Goal: Find specific page/section: Find specific page/section

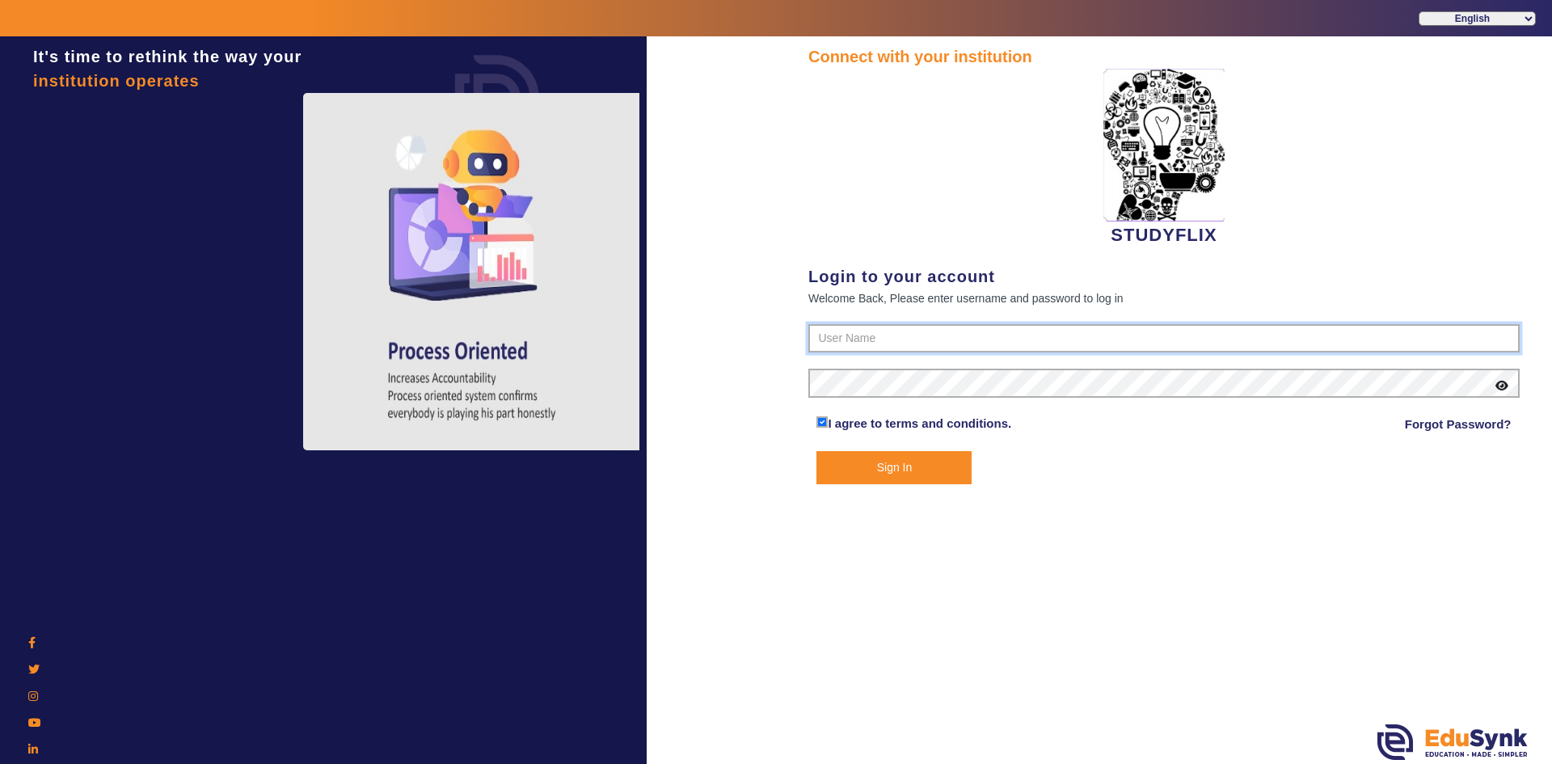
type input "6354922771"
click at [864, 468] on button "Sign In" at bounding box center [894, 467] width 155 height 33
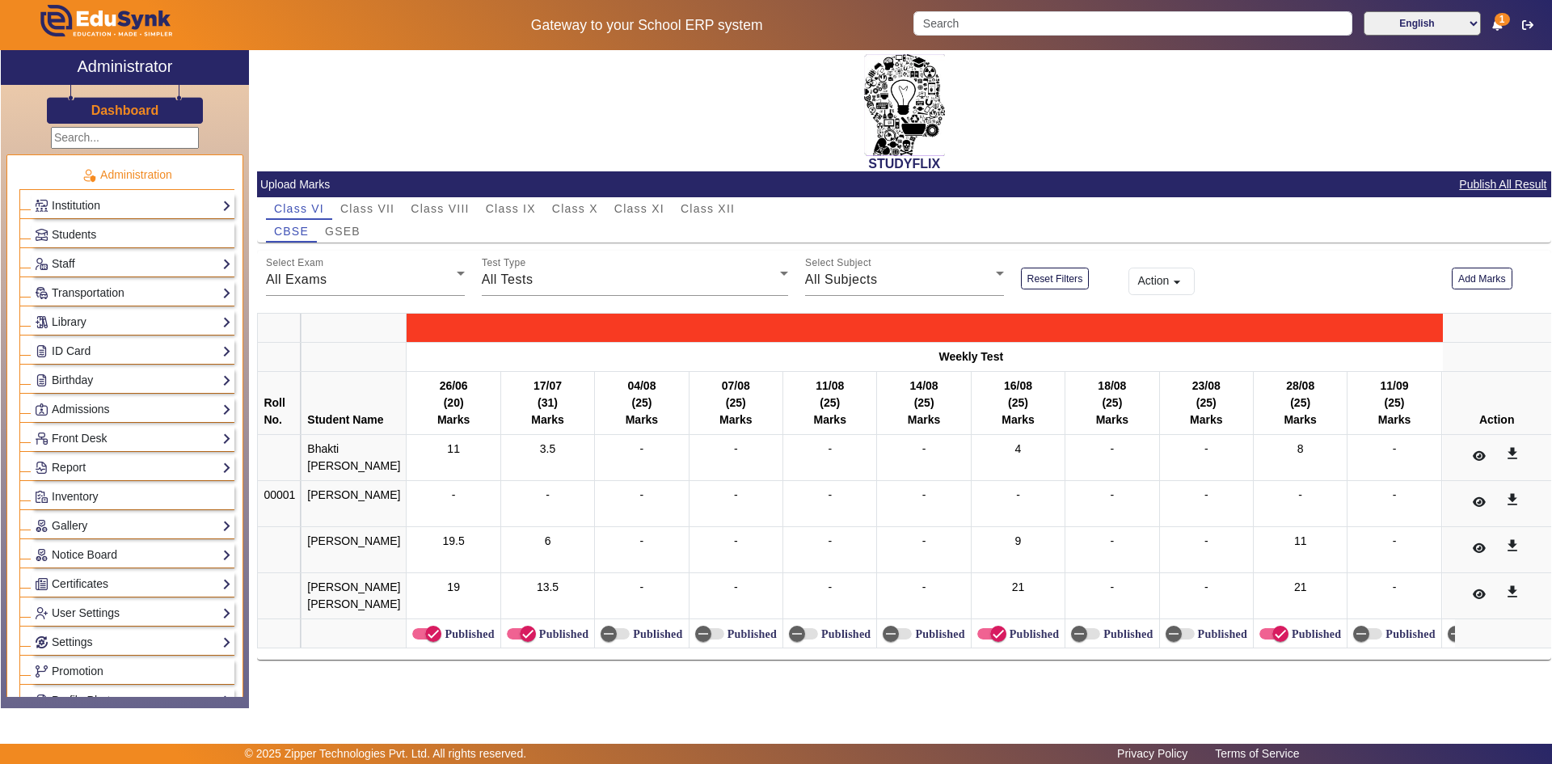
scroll to position [566, 0]
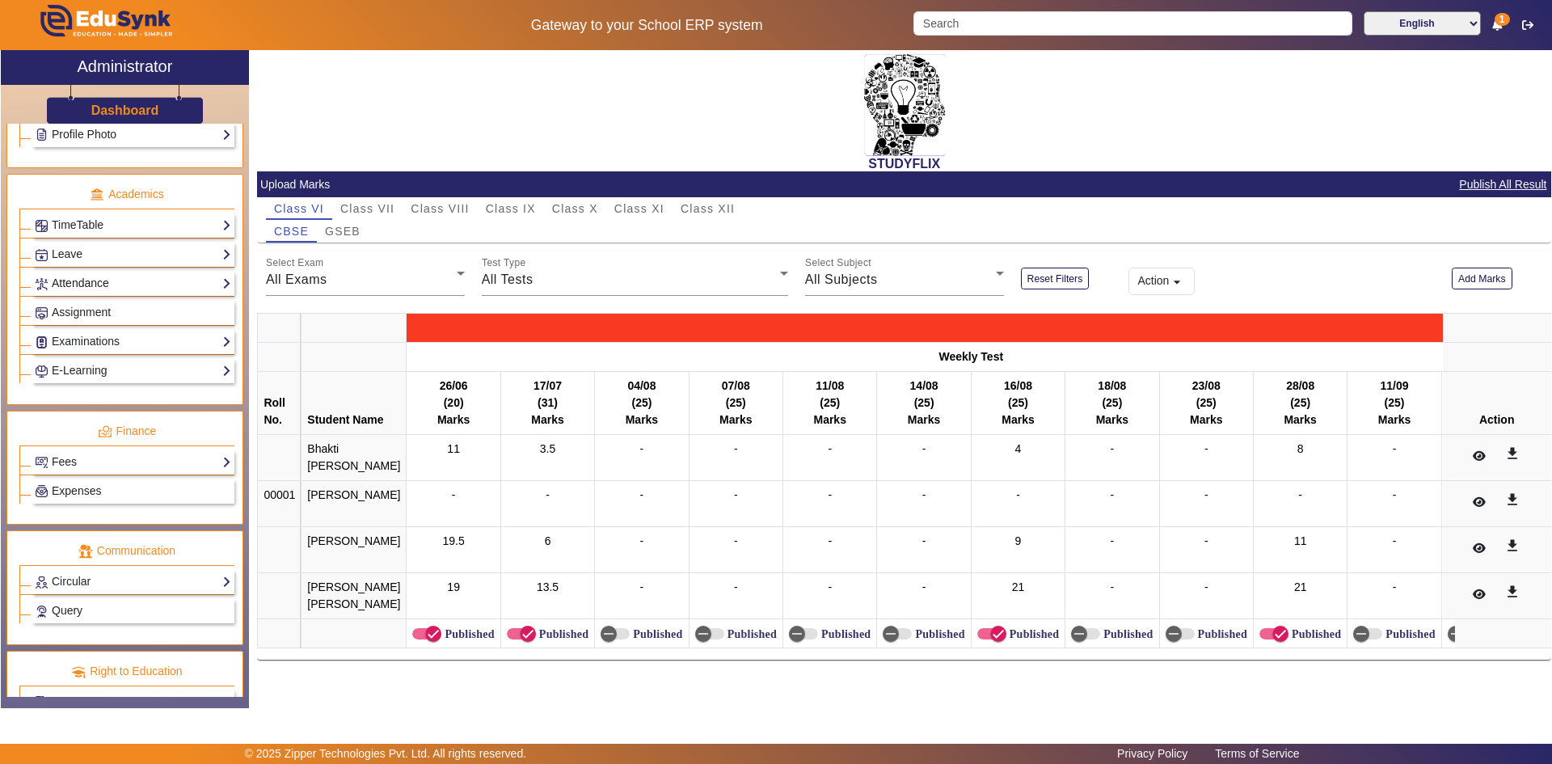
click at [69, 289] on link "Attendance" at bounding box center [133, 283] width 196 height 19
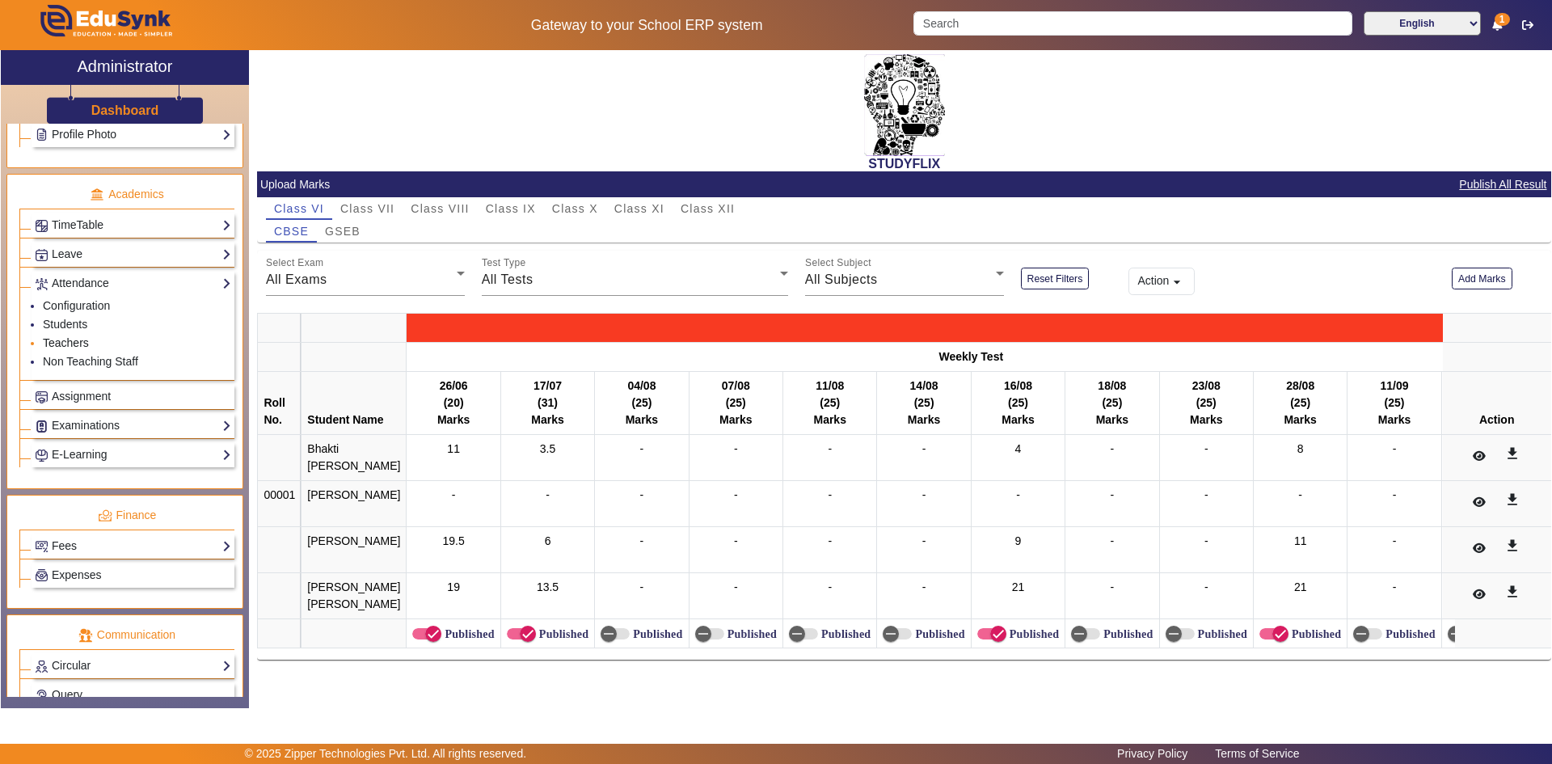
click at [65, 339] on link "Teachers" at bounding box center [66, 342] width 46 height 13
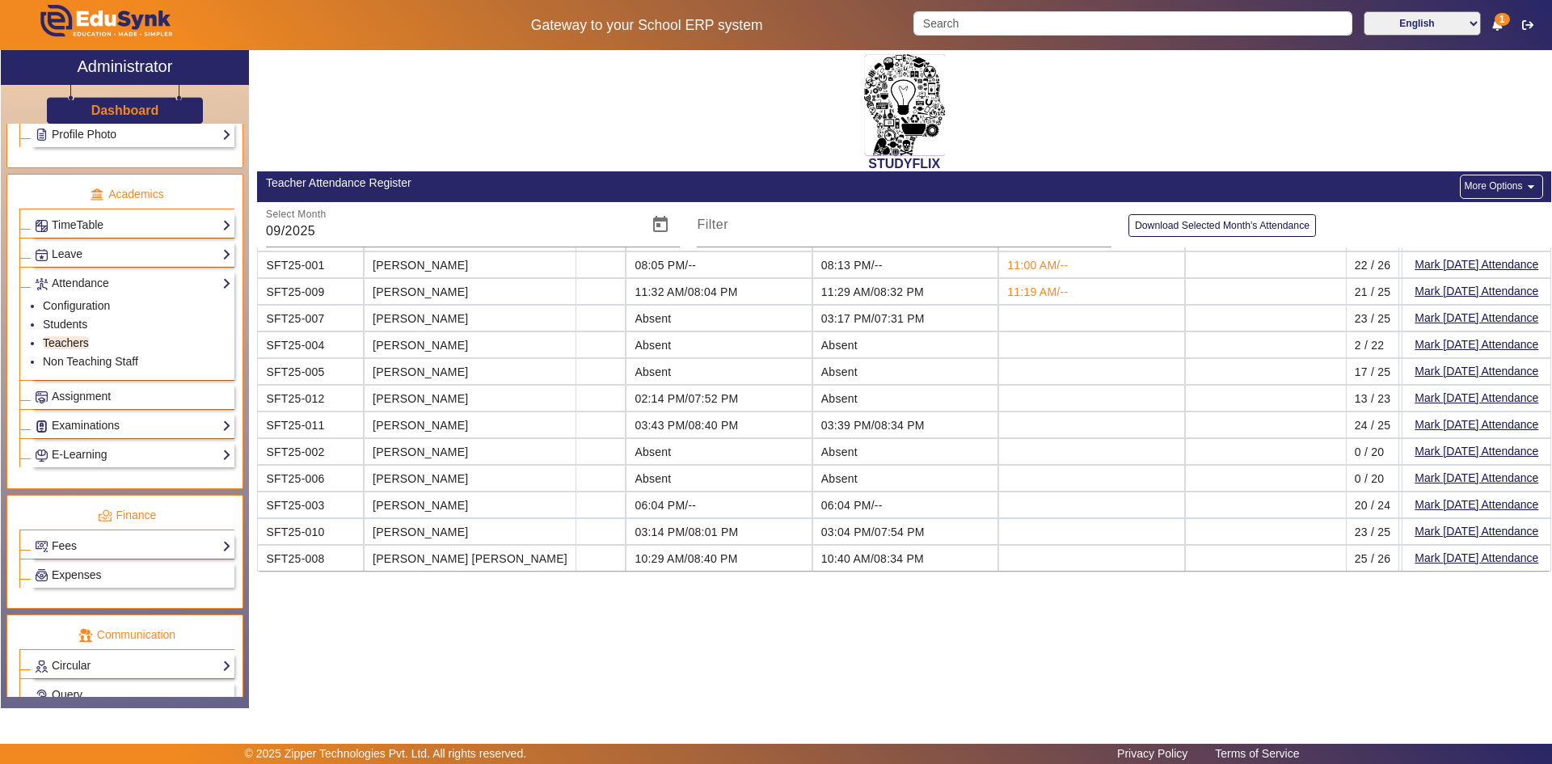
scroll to position [49, 4491]
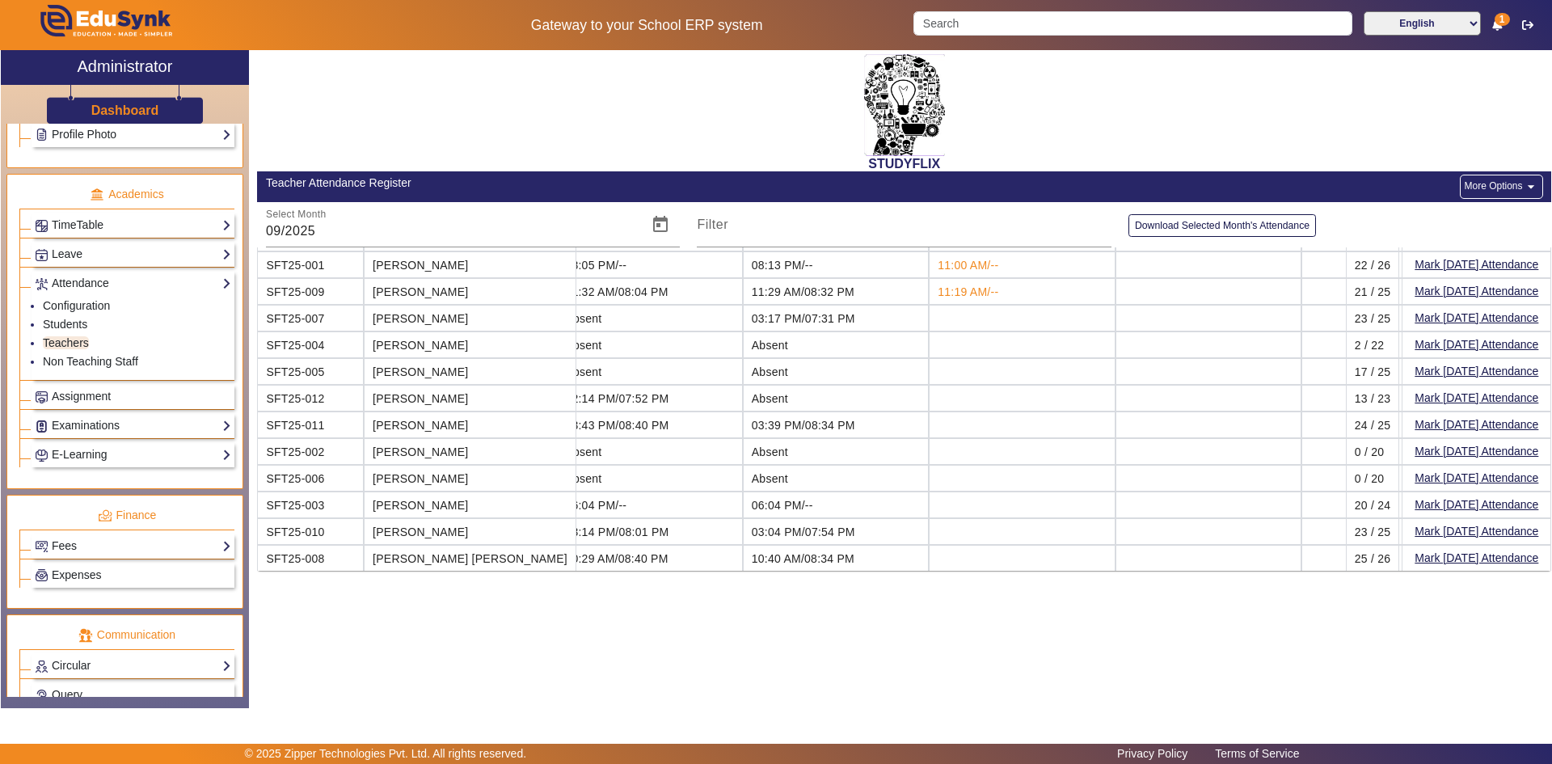
click at [929, 558] on td at bounding box center [1022, 558] width 186 height 26
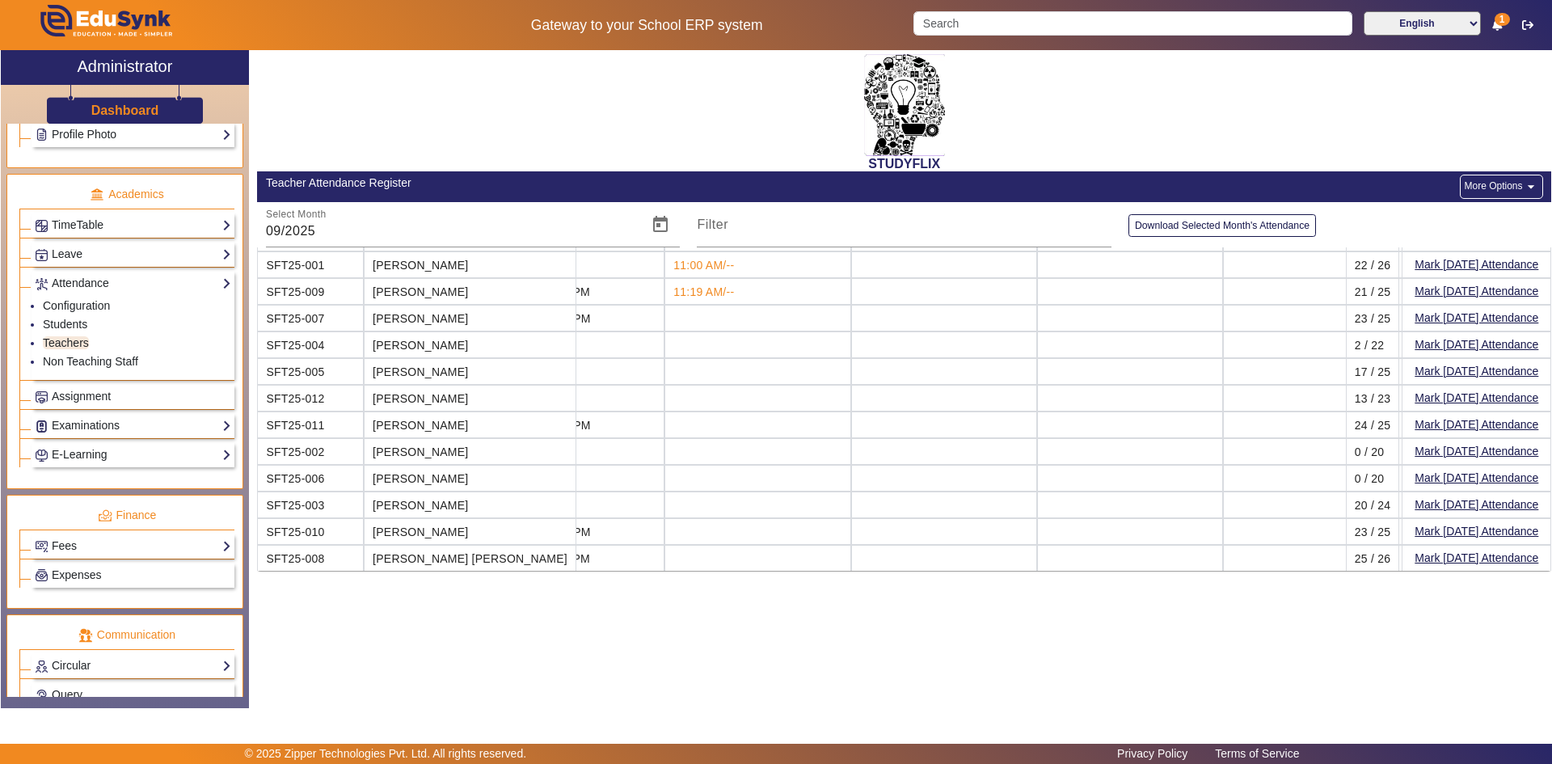
scroll to position [49, 4436]
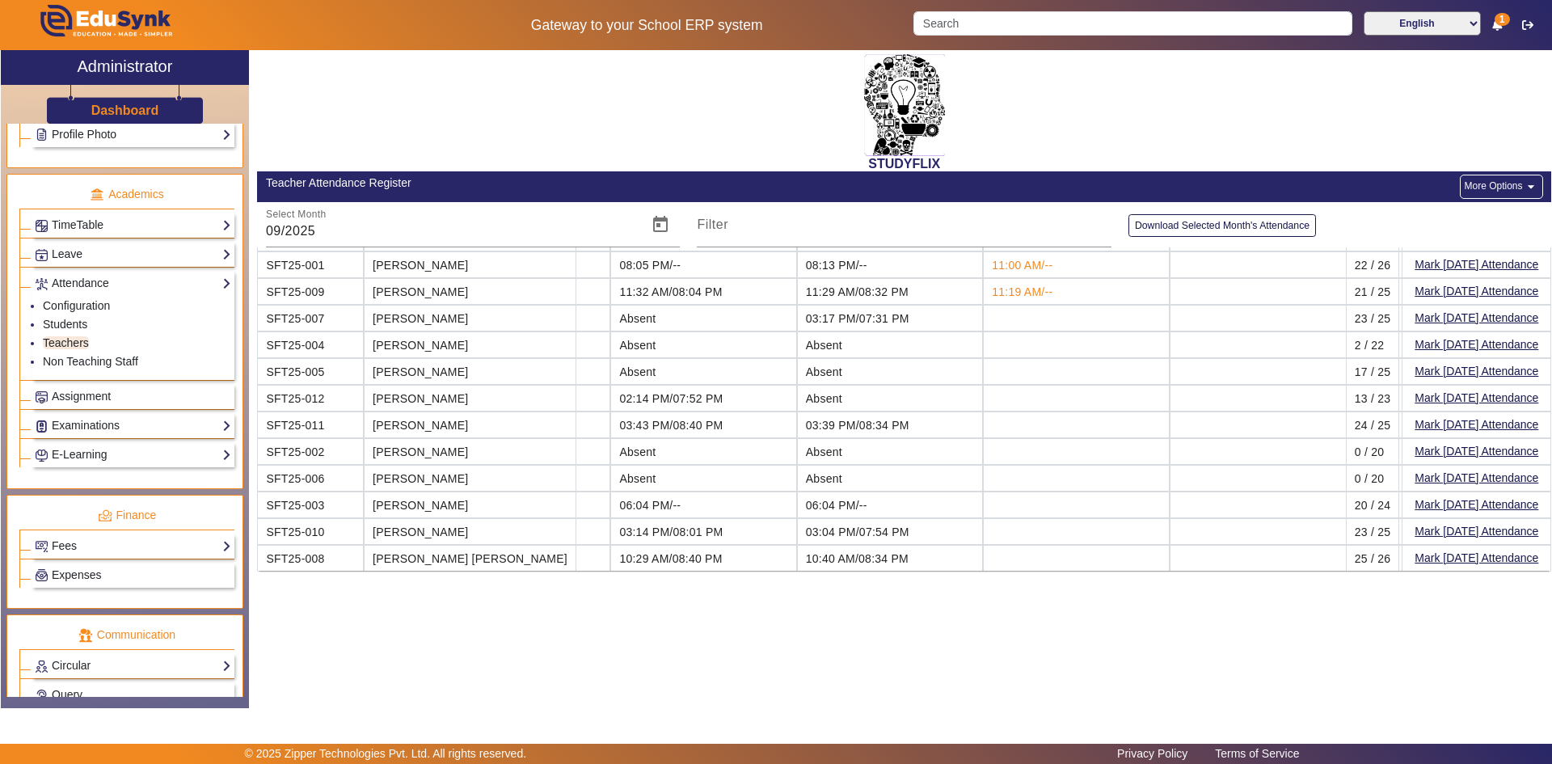
click at [1002, 546] on td at bounding box center [1076, 558] width 186 height 26
click at [149, 226] on link "TimeTable" at bounding box center [133, 225] width 196 height 19
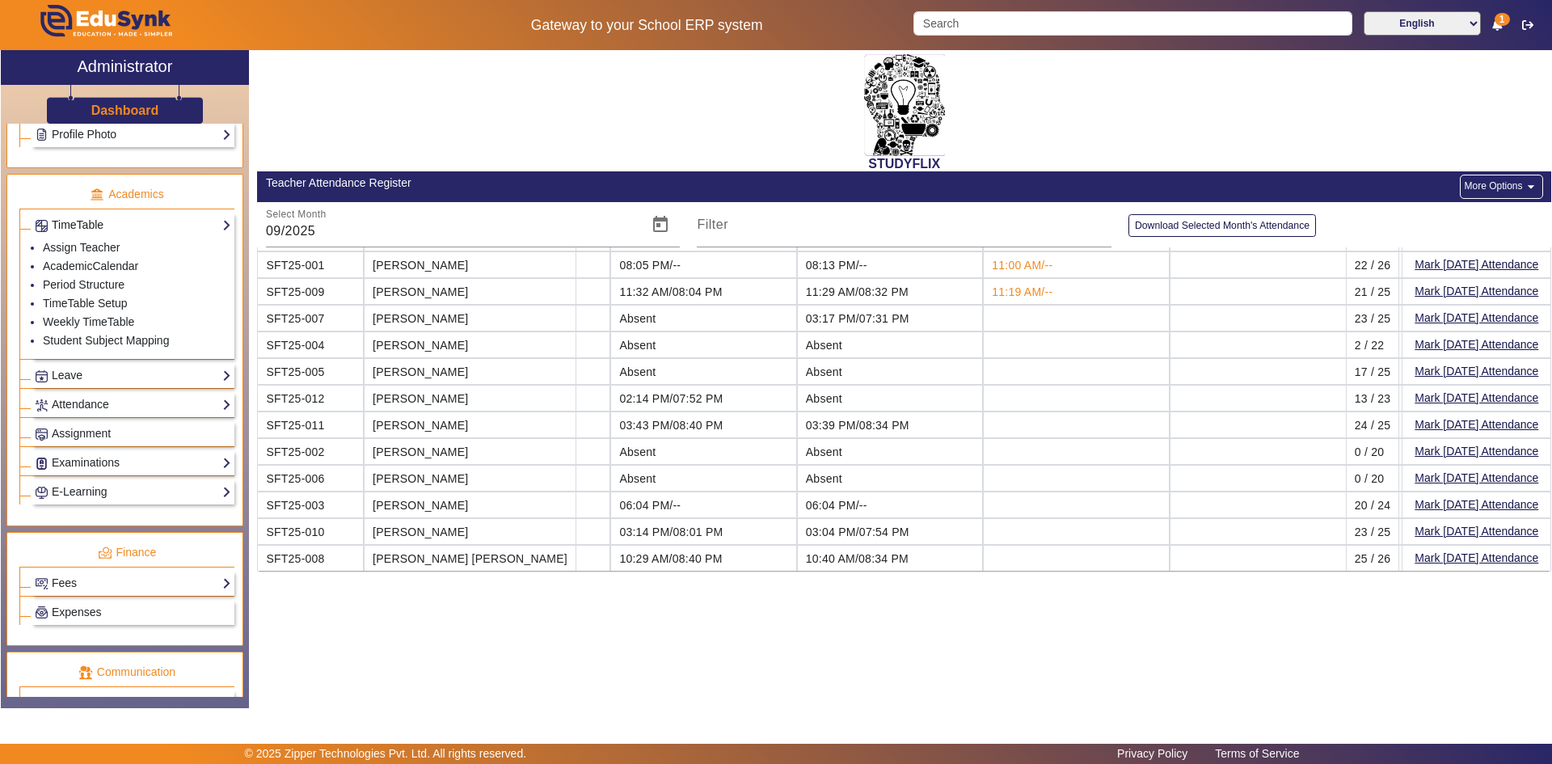
click at [150, 225] on link "TimeTable" at bounding box center [133, 225] width 196 height 19
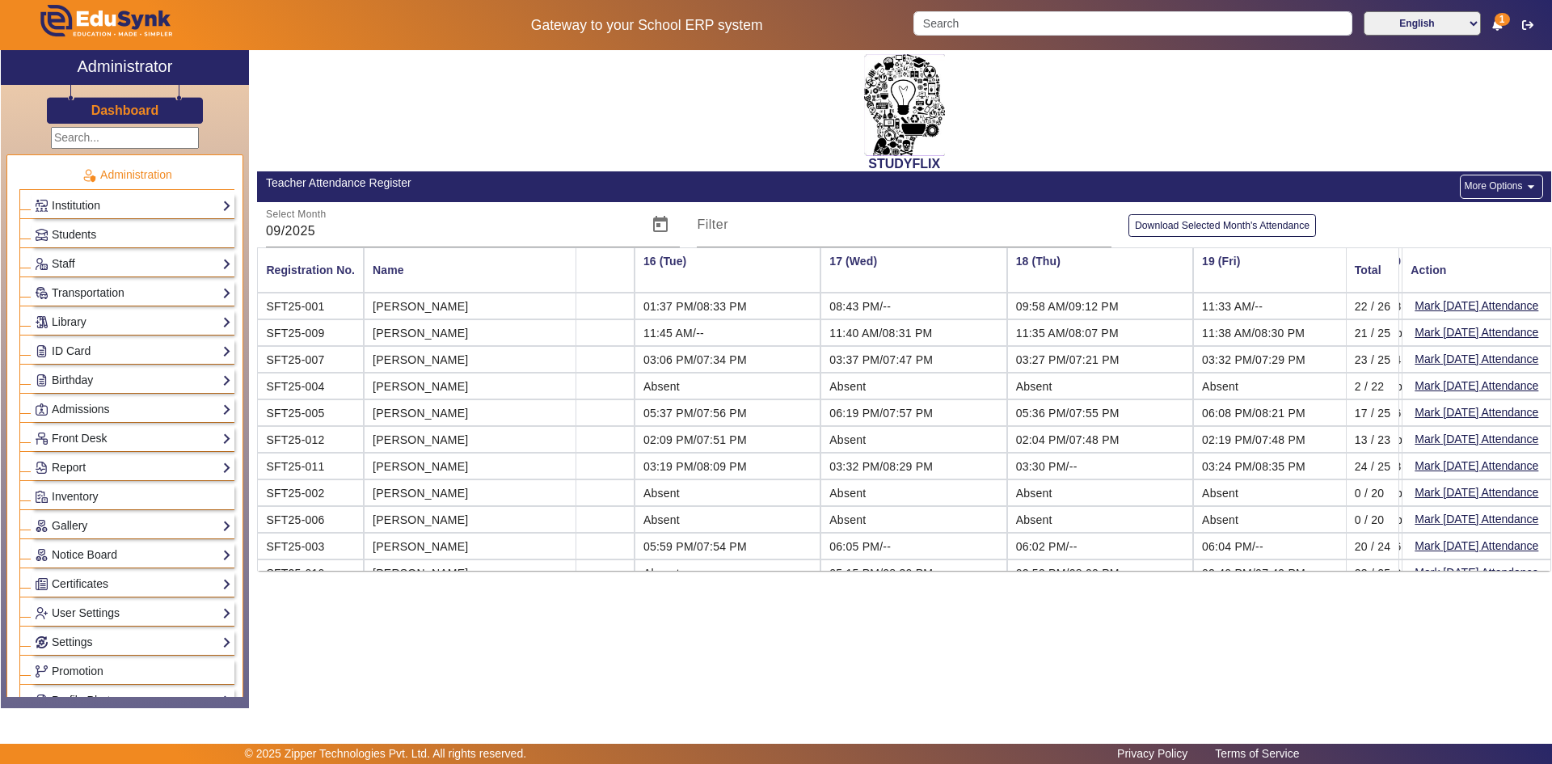
scroll to position [0, 4436]
